Goal: Task Accomplishment & Management: Manage account settings

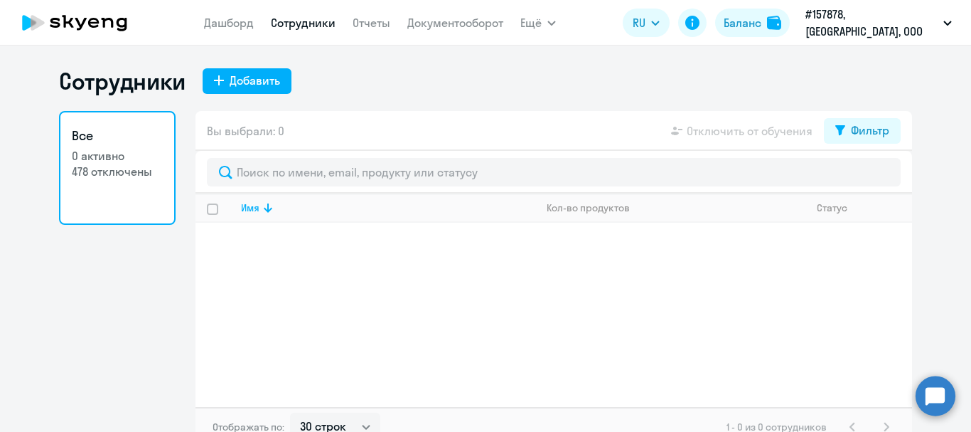
select select "30"
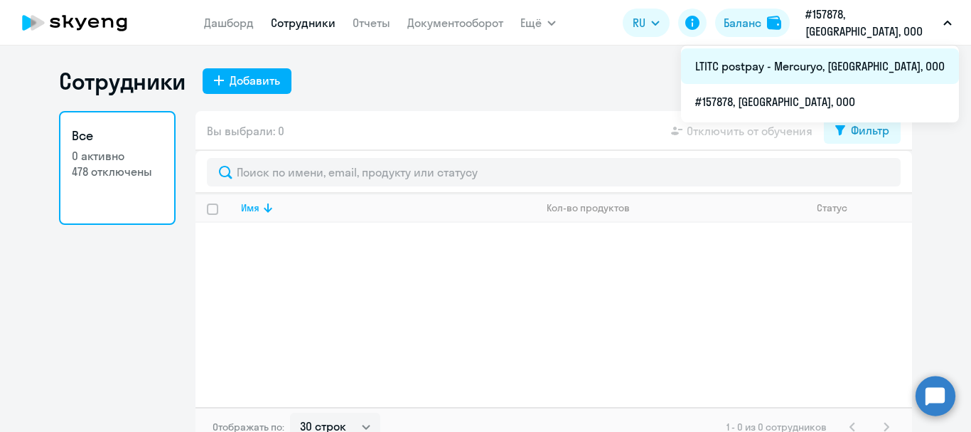
click at [871, 70] on li "LTITC postpay - Mercuryo, [GEOGRAPHIC_DATA], ООО" at bounding box center [820, 66] width 278 height 36
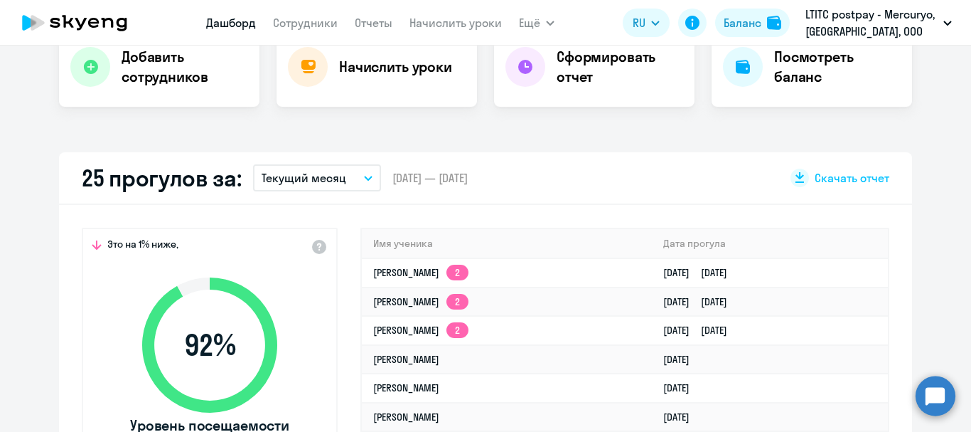
select select "30"
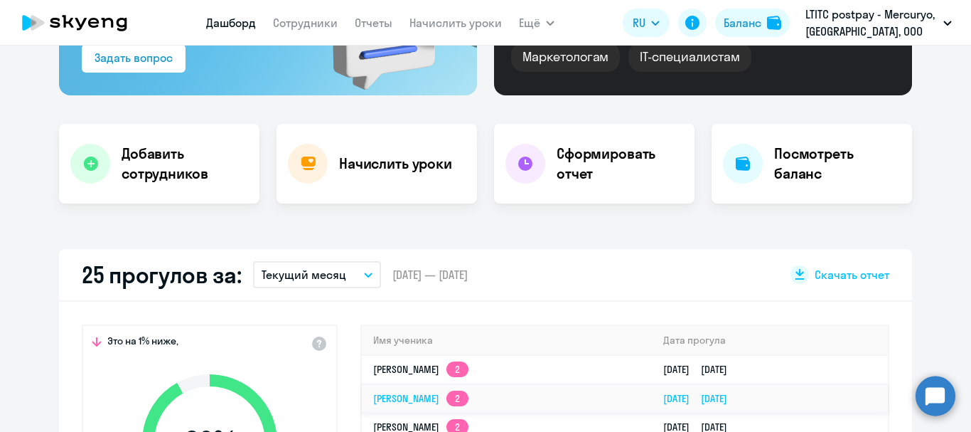
scroll to position [213, 0]
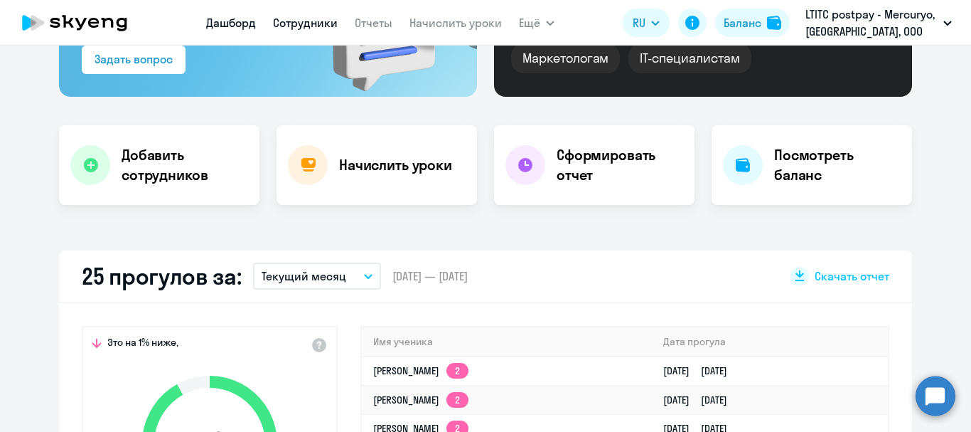
click at [317, 23] on link "Сотрудники" at bounding box center [305, 23] width 65 height 14
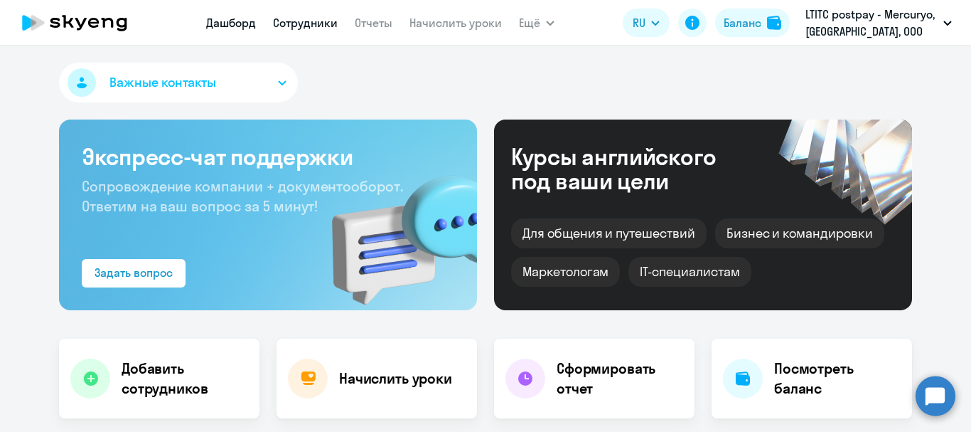
select select "30"
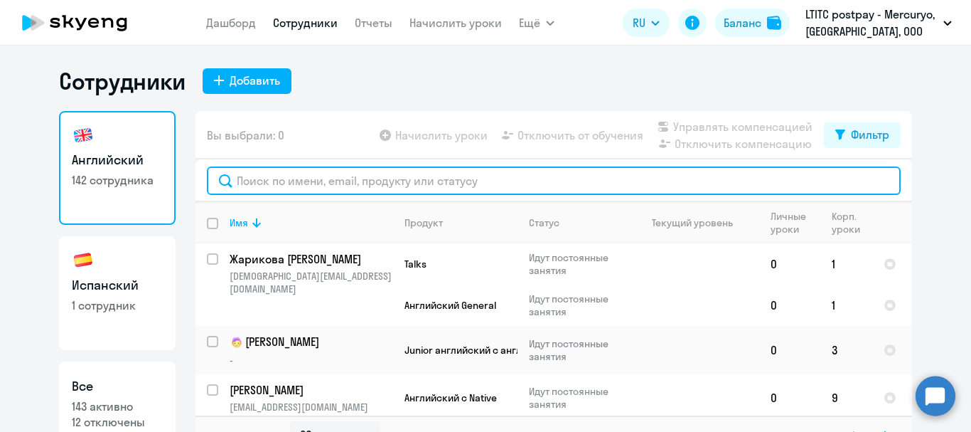
click at [356, 171] on input "text" at bounding box center [554, 180] width 694 height 28
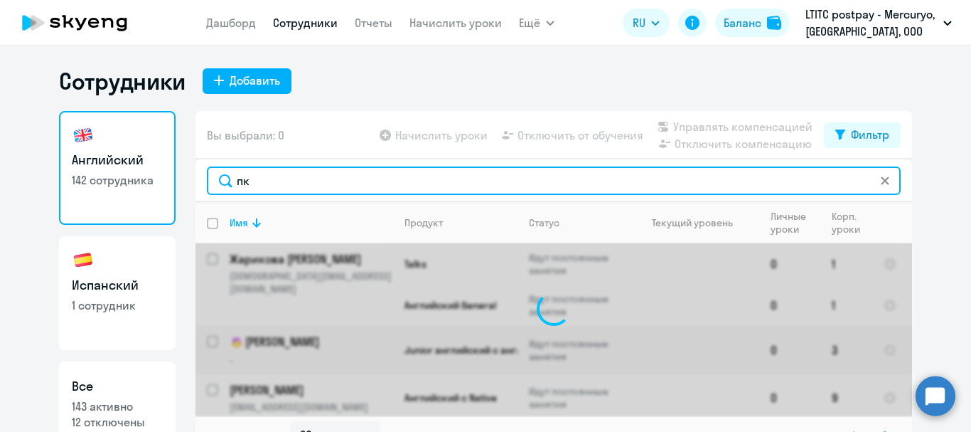
type input "п"
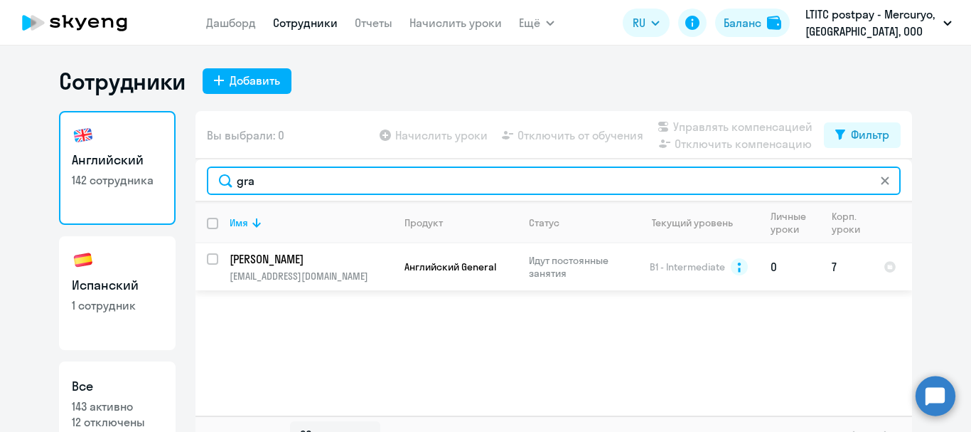
type input "gra"
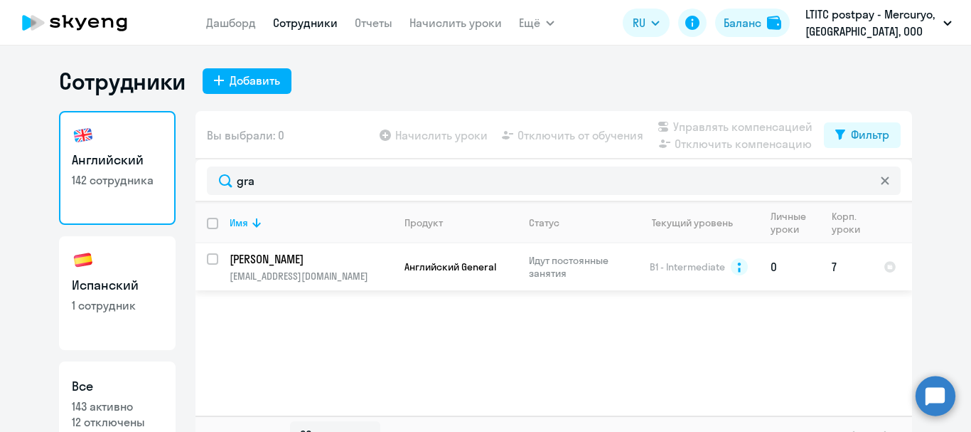
click at [207, 259] on input "select row 266420" at bounding box center [221, 267] width 28 height 28
checkbox input "true"
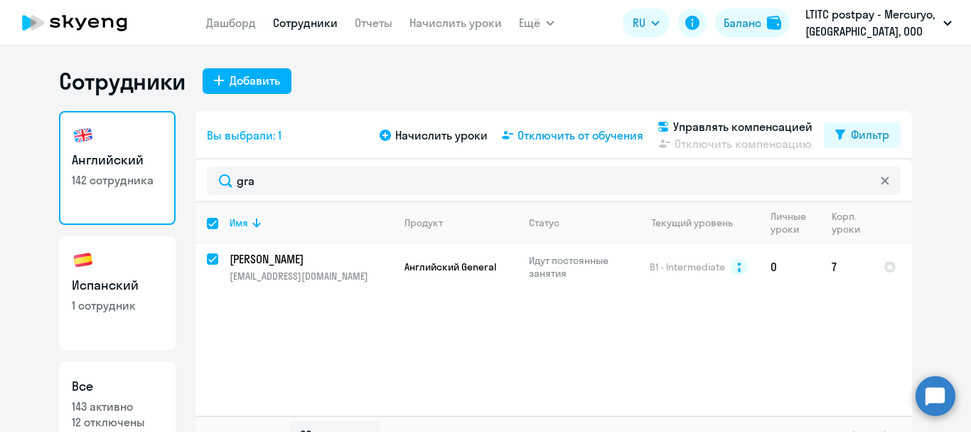
click at [553, 134] on span "Отключить от обучения" at bounding box center [581, 135] width 126 height 17
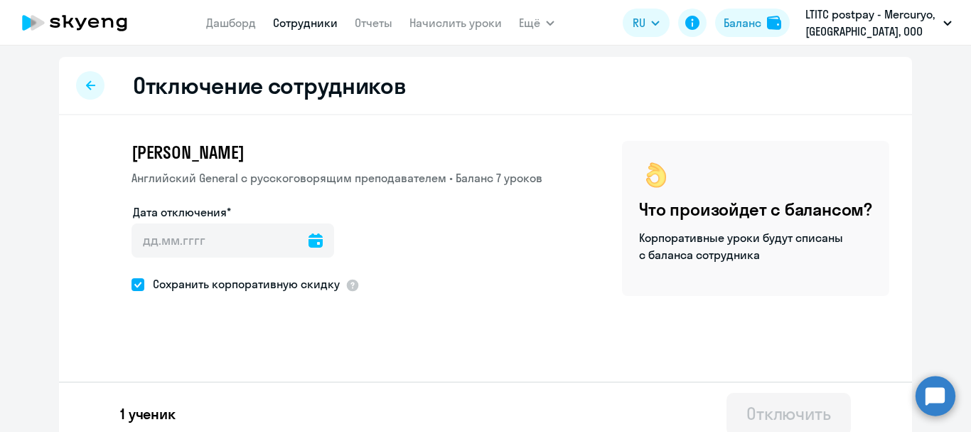
click at [309, 231] on div at bounding box center [316, 240] width 14 height 34
click at [309, 235] on icon at bounding box center [316, 240] width 14 height 14
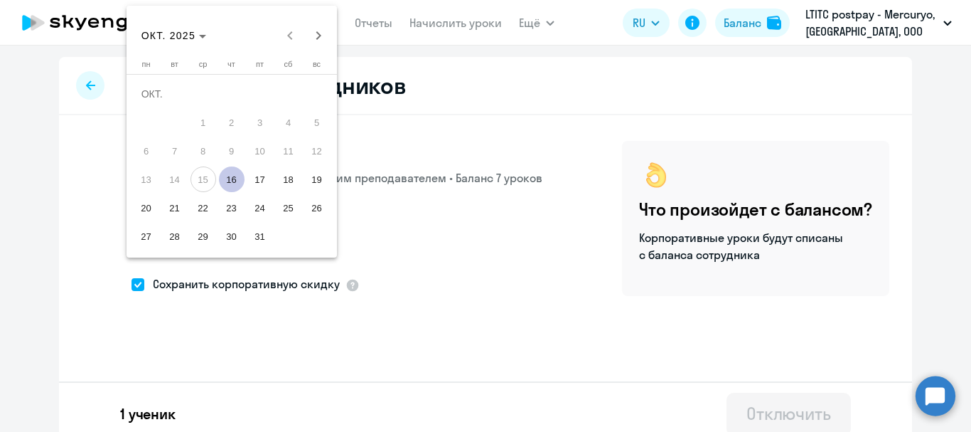
click at [228, 176] on span "16" at bounding box center [232, 179] width 26 height 26
type input "[DATE]"
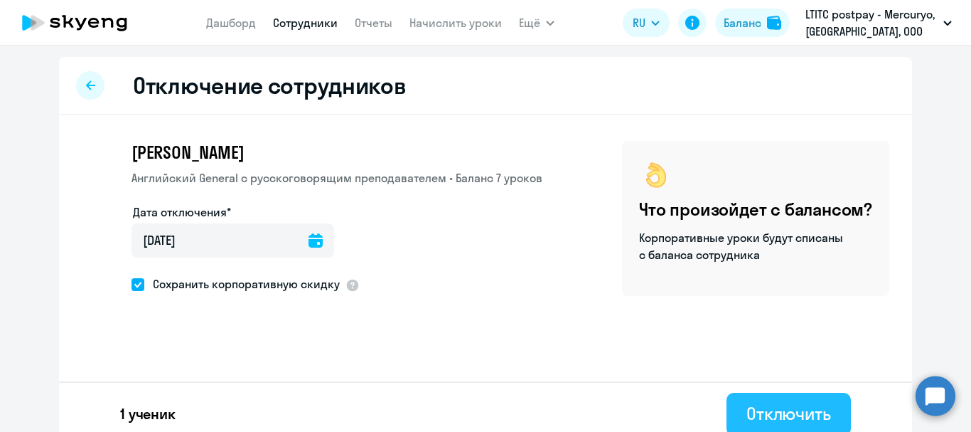
click at [817, 410] on div "Отключить" at bounding box center [789, 413] width 85 height 23
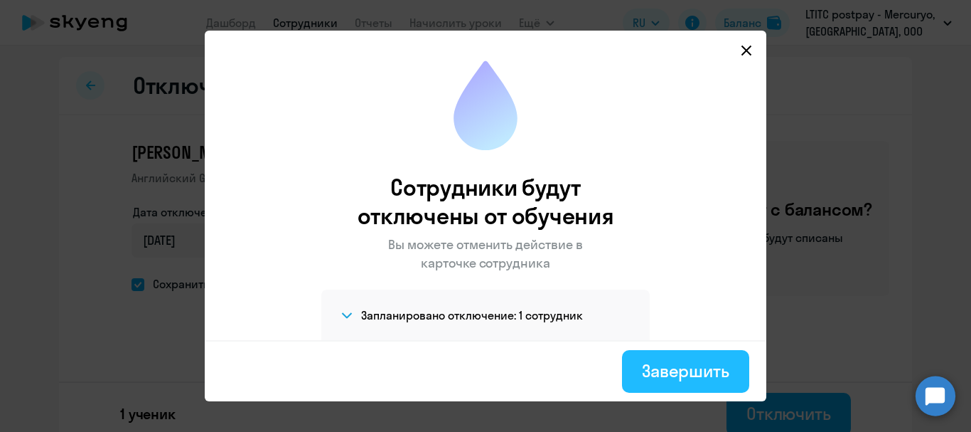
click at [695, 373] on div "Завершить" at bounding box center [685, 370] width 87 height 23
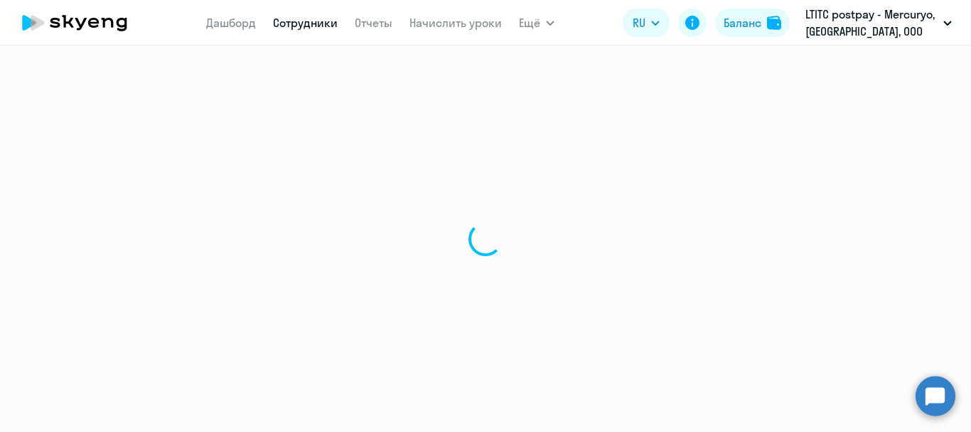
select select "30"
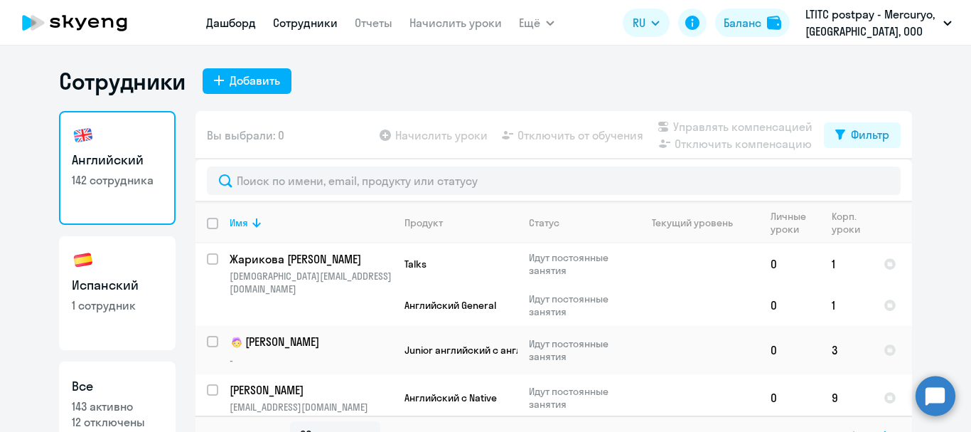
click at [211, 21] on link "Дашборд" at bounding box center [231, 23] width 50 height 14
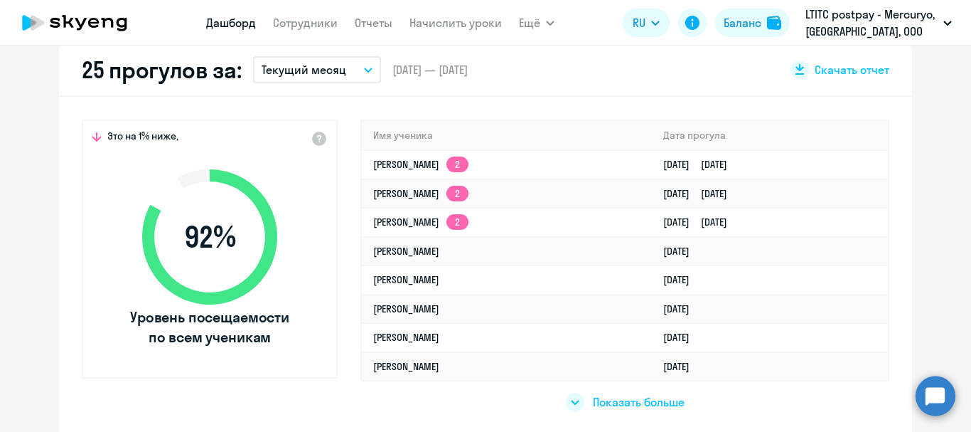
scroll to position [427, 0]
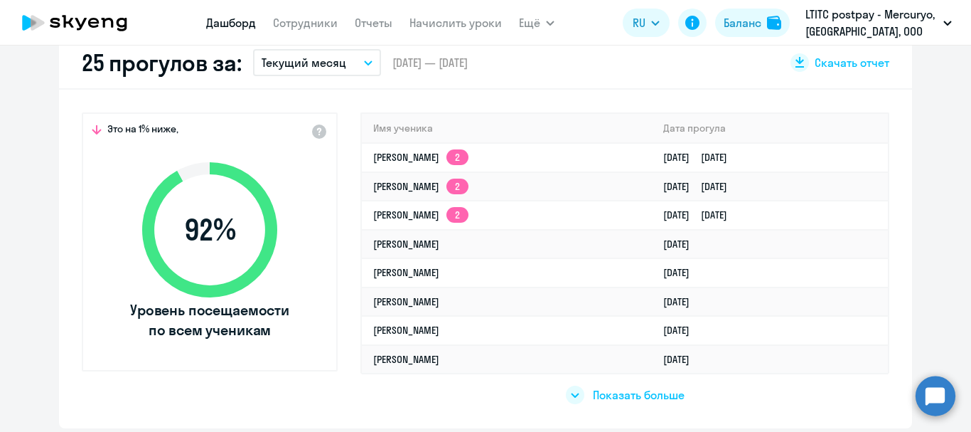
select select "30"
click at [293, 59] on p "Текущий месяц" at bounding box center [304, 62] width 85 height 17
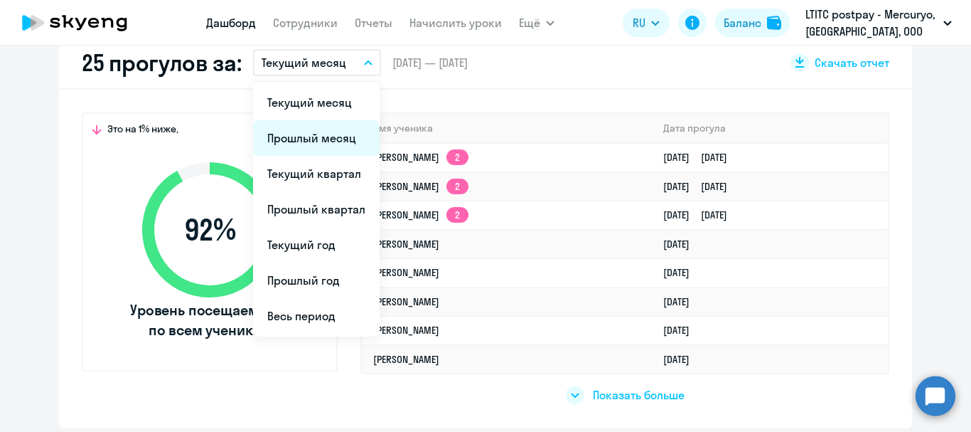
click at [290, 135] on li "Прошлый месяц" at bounding box center [316, 138] width 127 height 36
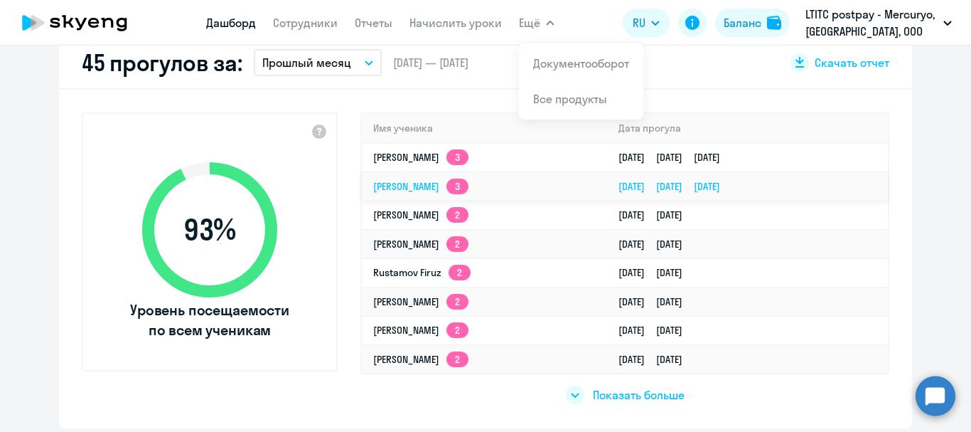
click at [389, 186] on link "[PERSON_NAME] 3" at bounding box center [420, 186] width 95 height 13
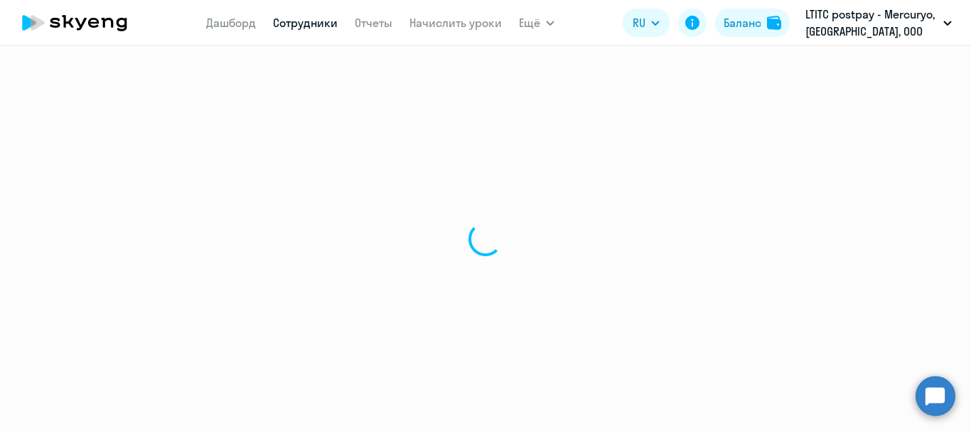
select select "english"
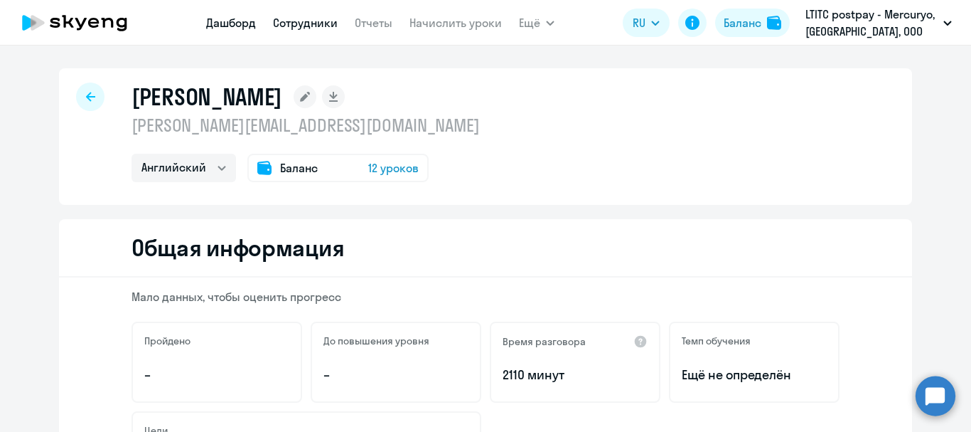
click at [242, 28] on link "Дашборд" at bounding box center [231, 23] width 50 height 14
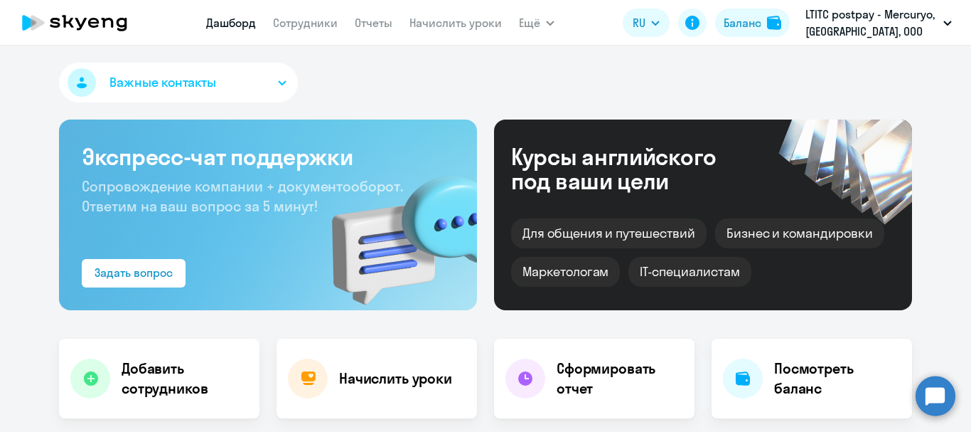
scroll to position [356, 0]
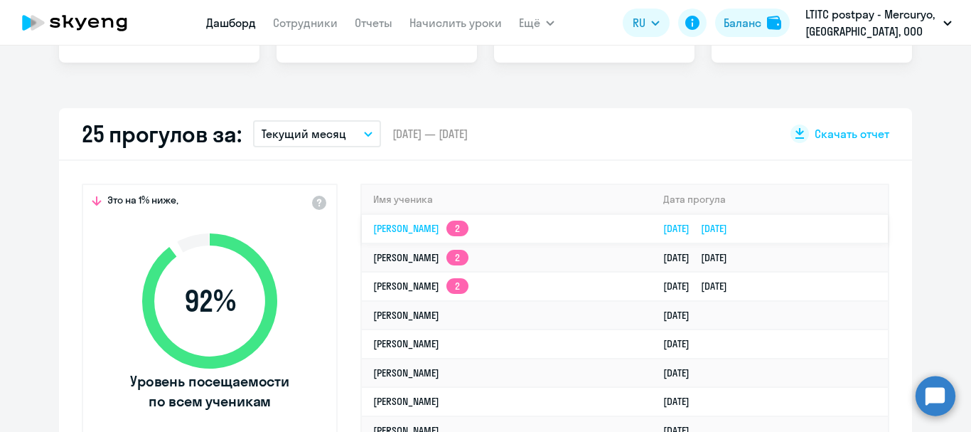
select select "30"
click at [347, 136] on button "Текущий месяц" at bounding box center [317, 133] width 128 height 27
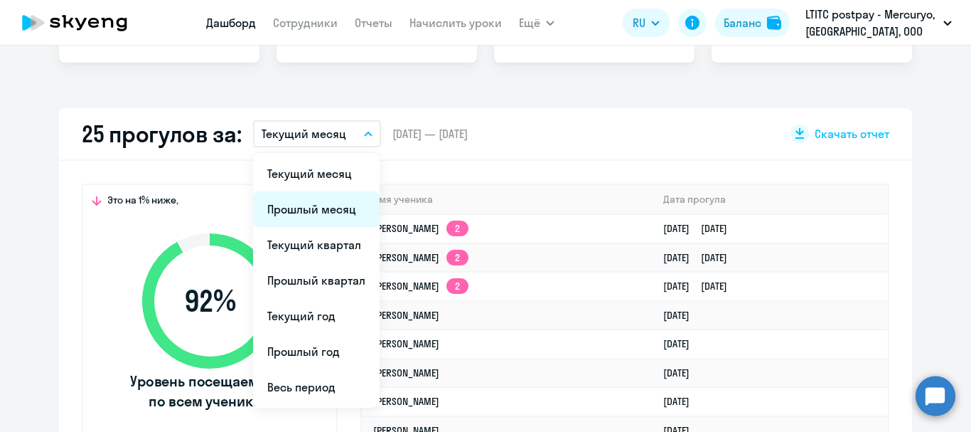
click at [319, 210] on li "Прошлый месяц" at bounding box center [316, 209] width 127 height 36
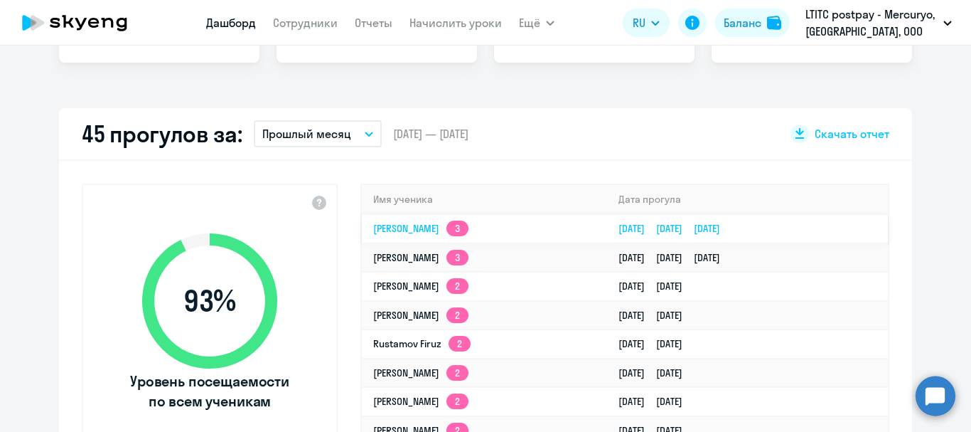
click at [384, 226] on link "[PERSON_NAME] 3" at bounding box center [420, 228] width 95 height 13
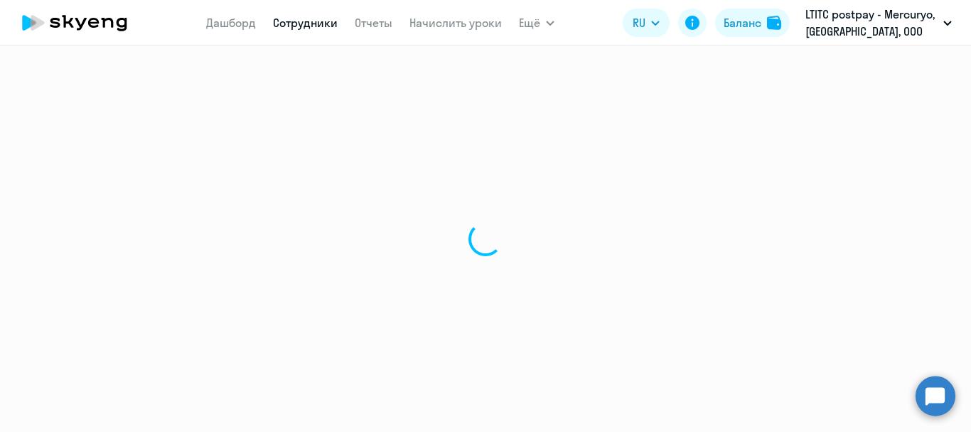
select select "english"
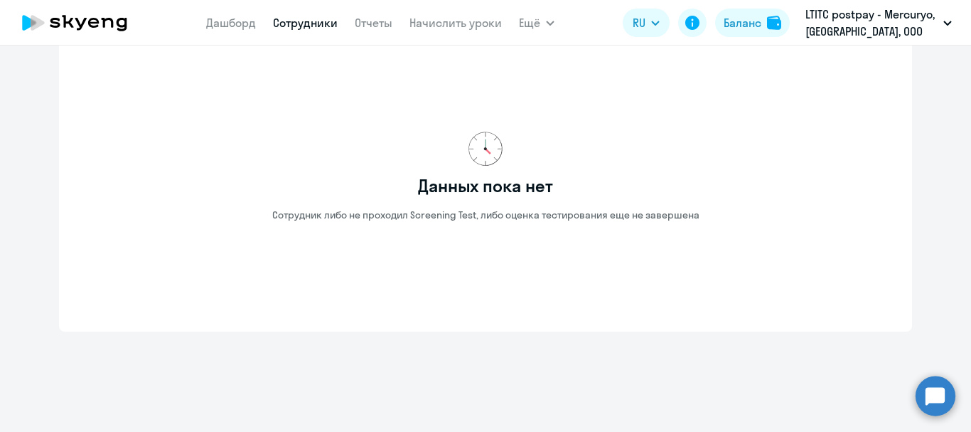
scroll to position [2350, 0]
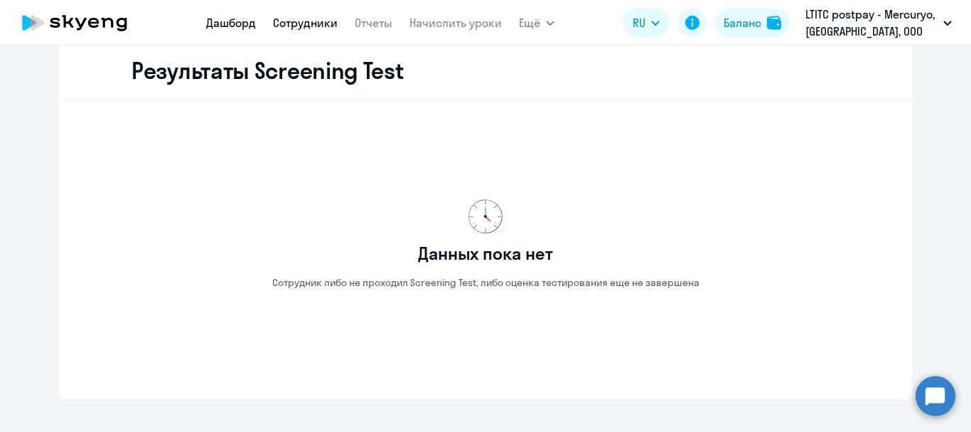
click at [227, 23] on link "Дашборд" at bounding box center [231, 23] width 50 height 14
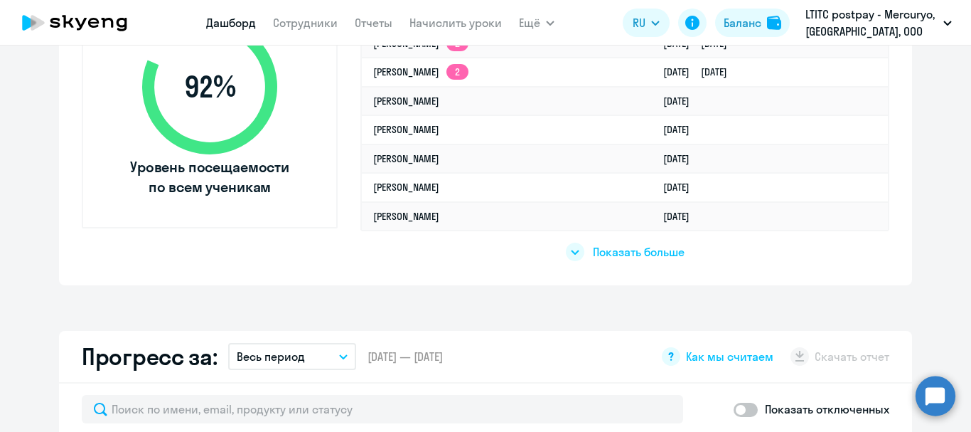
select select "30"
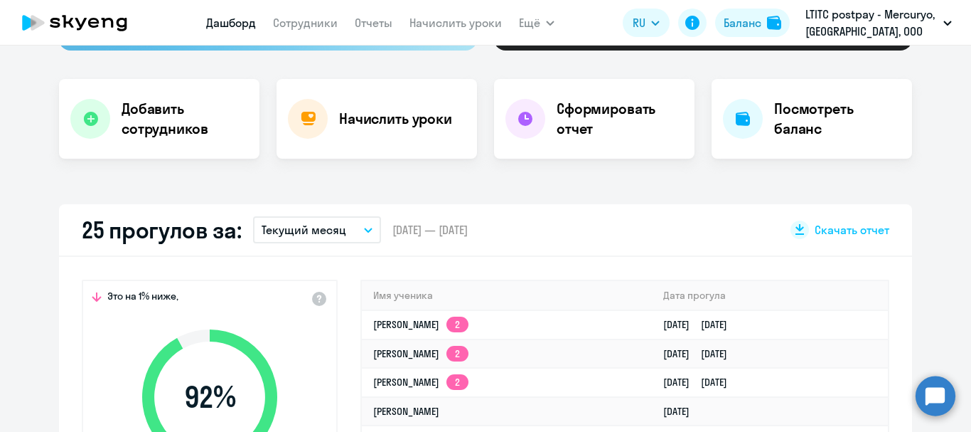
scroll to position [284, 0]
